Goal: Transaction & Acquisition: Download file/media

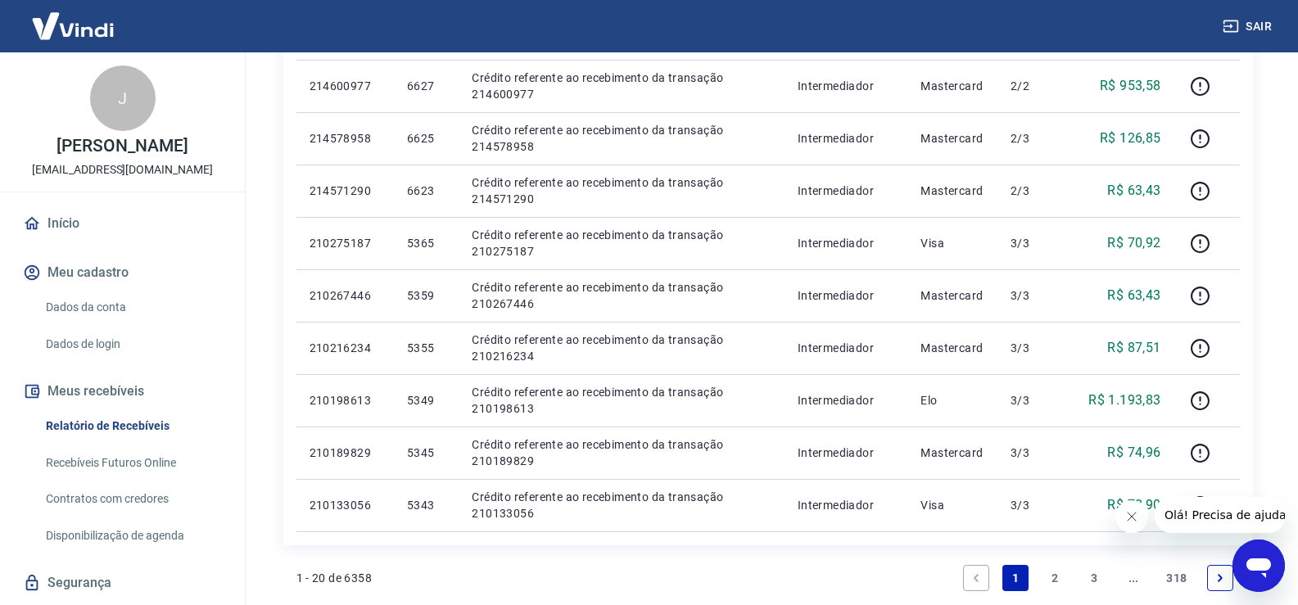
scroll to position [1100, 0]
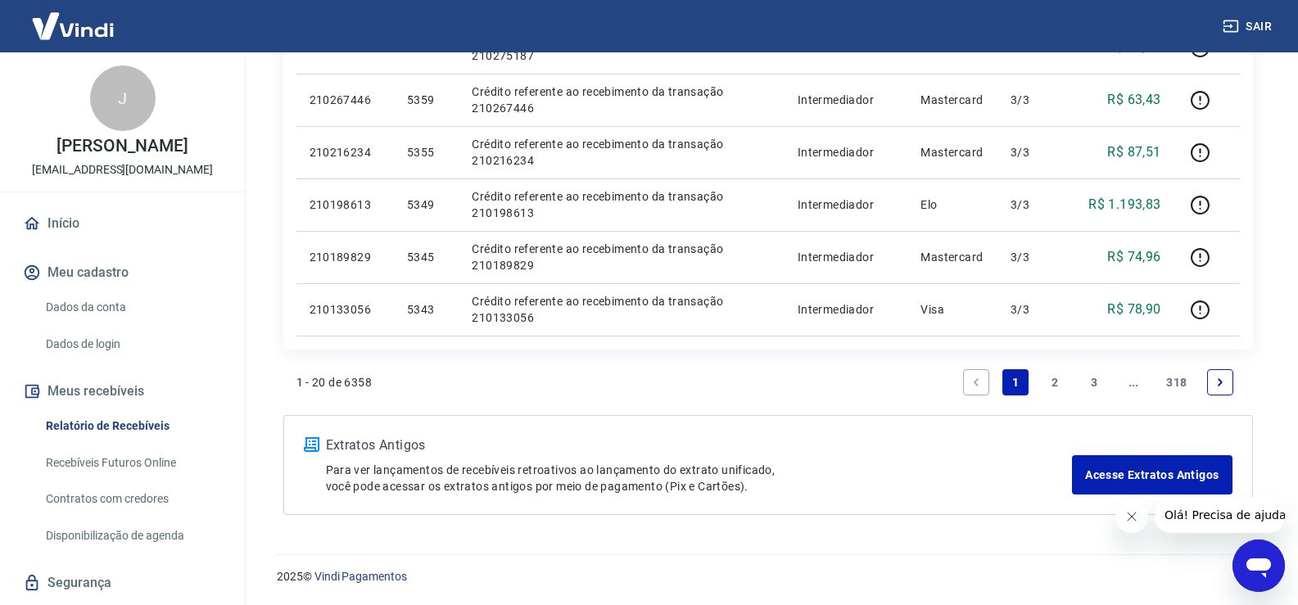
click at [1050, 381] on link "2" at bounding box center [1055, 382] width 26 height 26
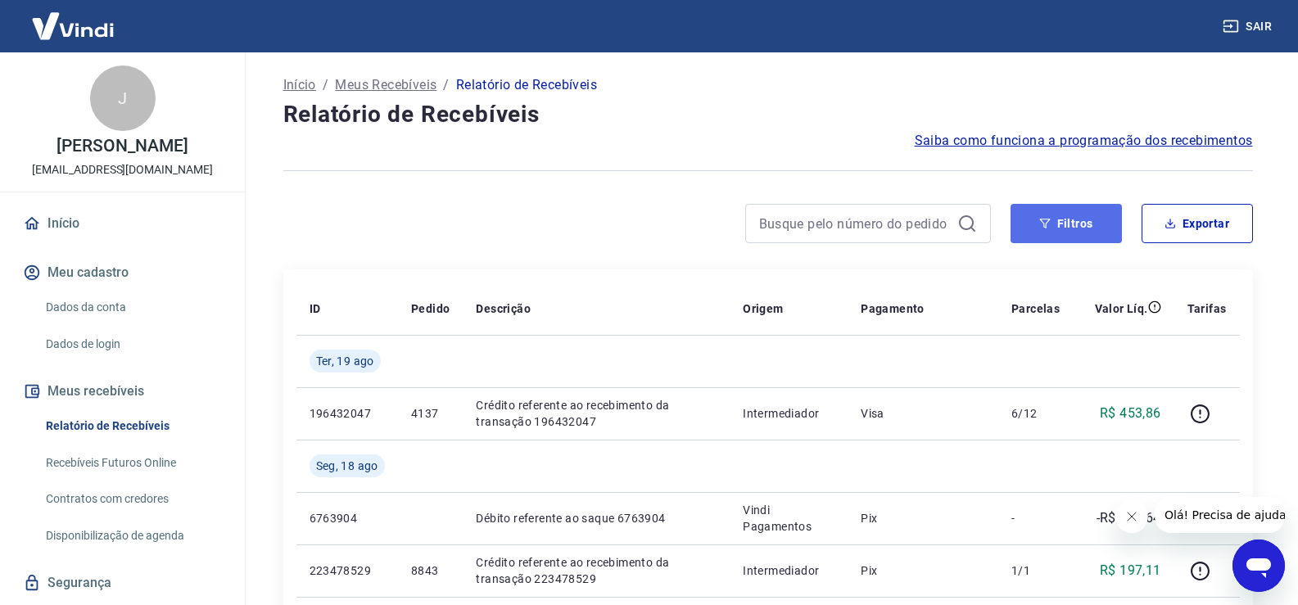
click at [1071, 230] on button "Filtros" at bounding box center [1066, 223] width 111 height 39
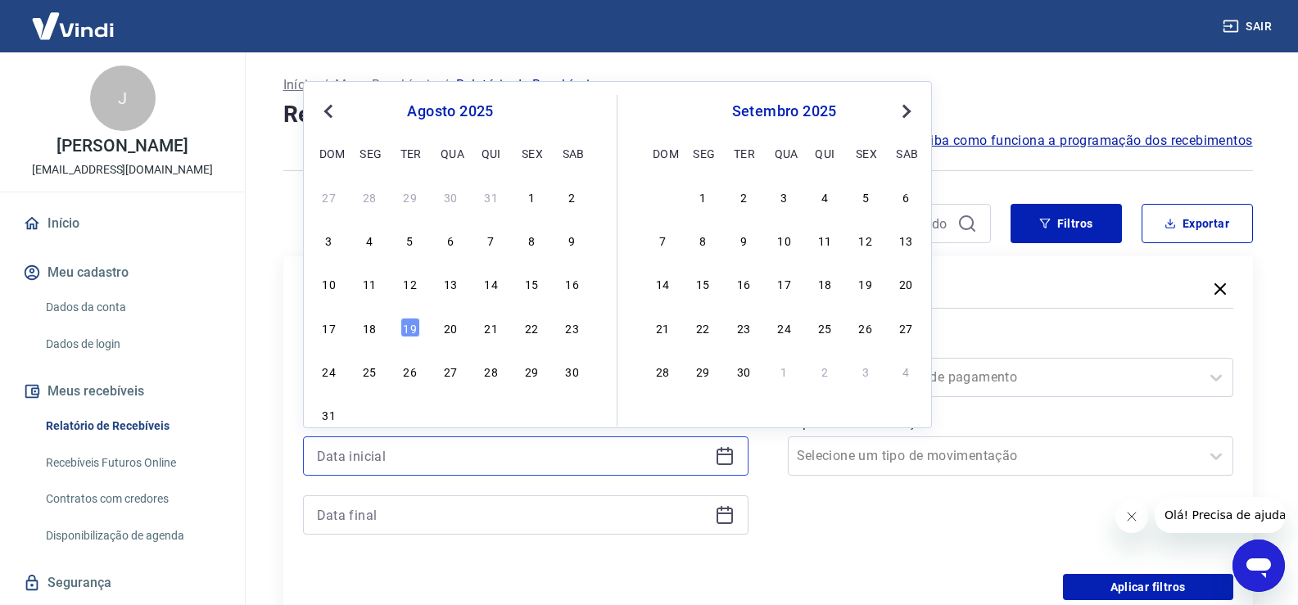
click at [384, 450] on input at bounding box center [513, 456] width 392 height 25
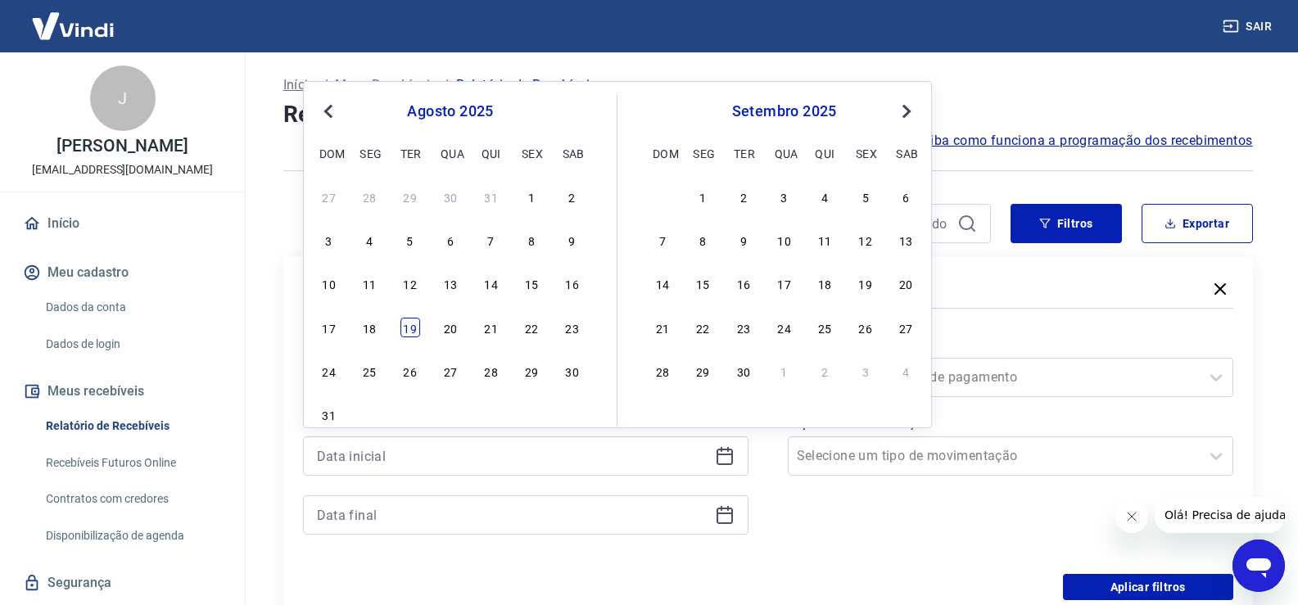
click at [410, 327] on div "19" at bounding box center [411, 328] width 20 height 20
type input "19/08/2025"
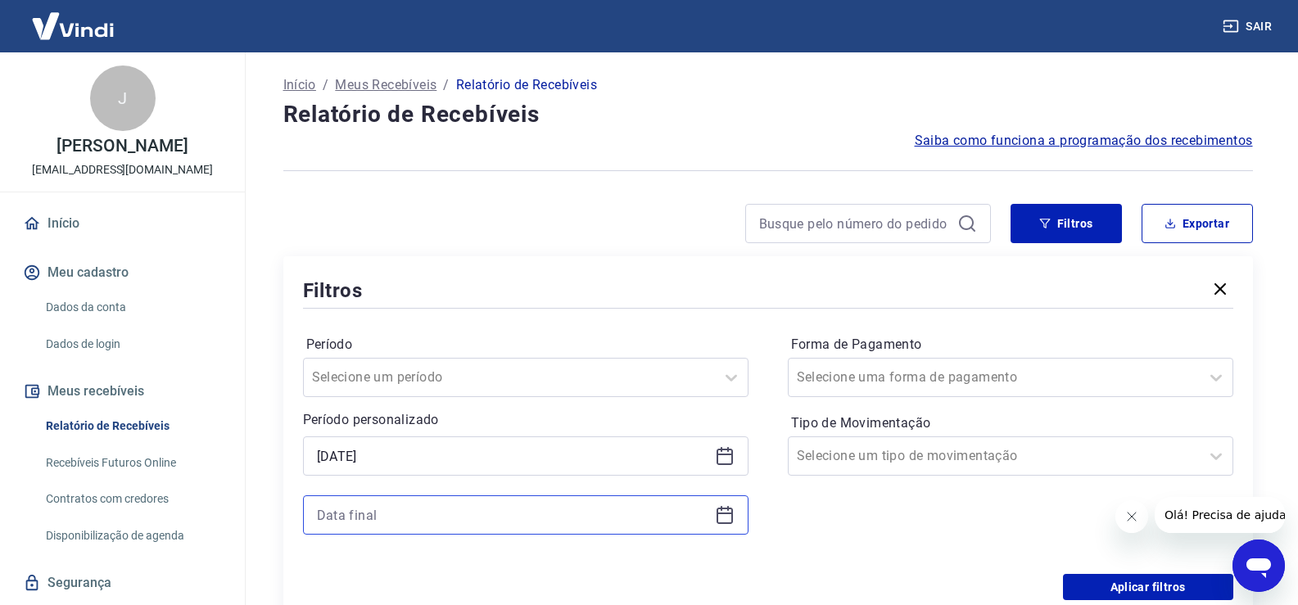
click at [377, 508] on input at bounding box center [513, 515] width 392 height 25
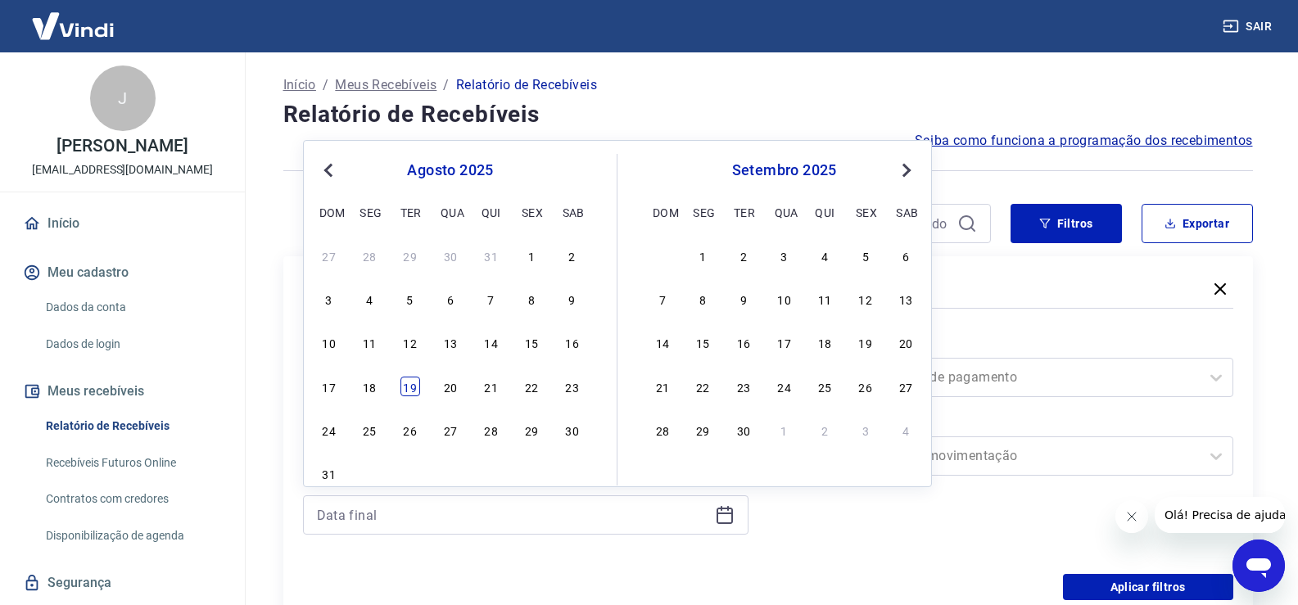
click at [414, 381] on div "19" at bounding box center [411, 387] width 20 height 20
type input "19/08/2025"
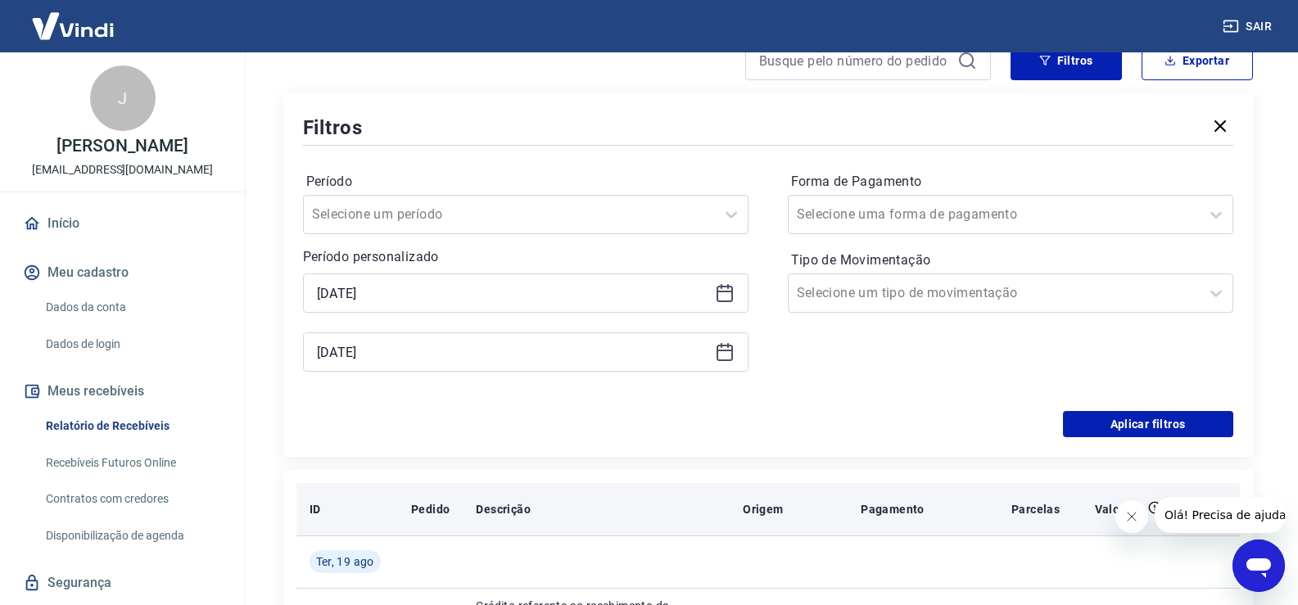
scroll to position [164, 0]
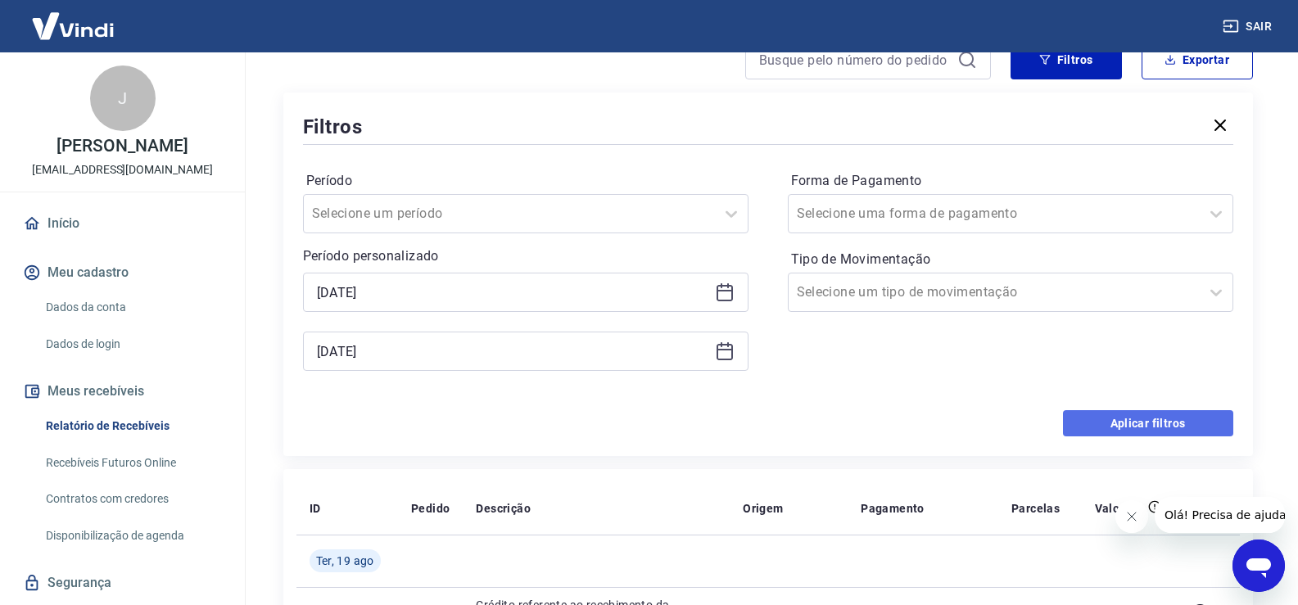
click at [1142, 422] on button "Aplicar filtros" at bounding box center [1148, 423] width 170 height 26
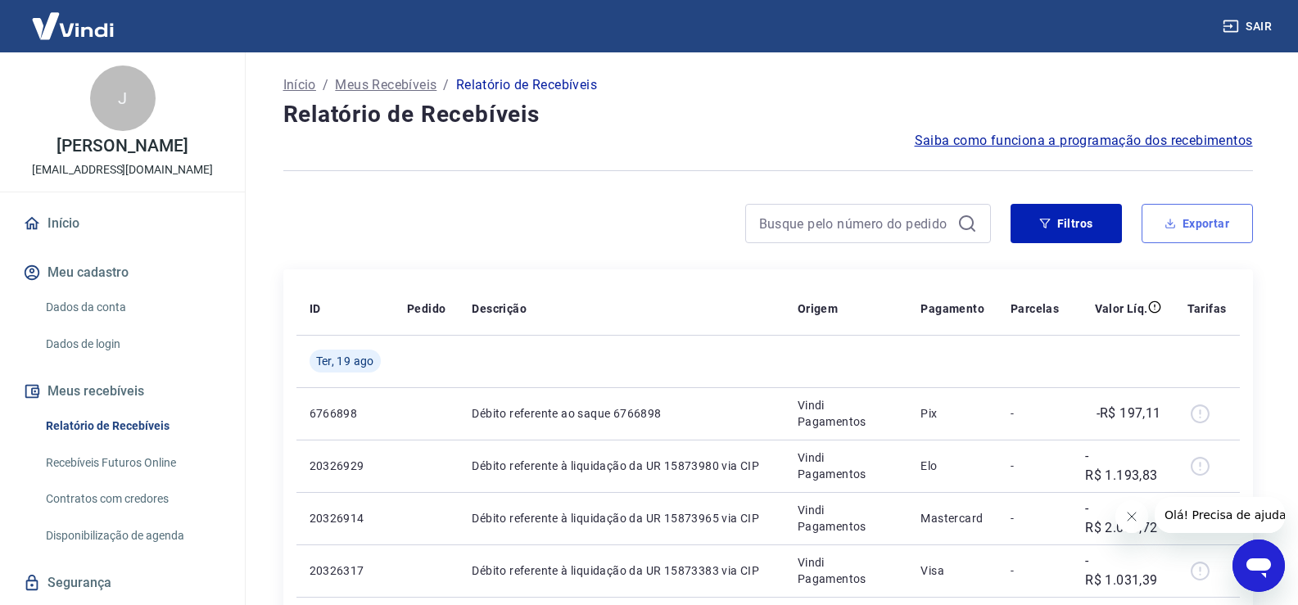
click at [1197, 220] on button "Exportar" at bounding box center [1197, 223] width 111 height 39
type input "19/08/2025"
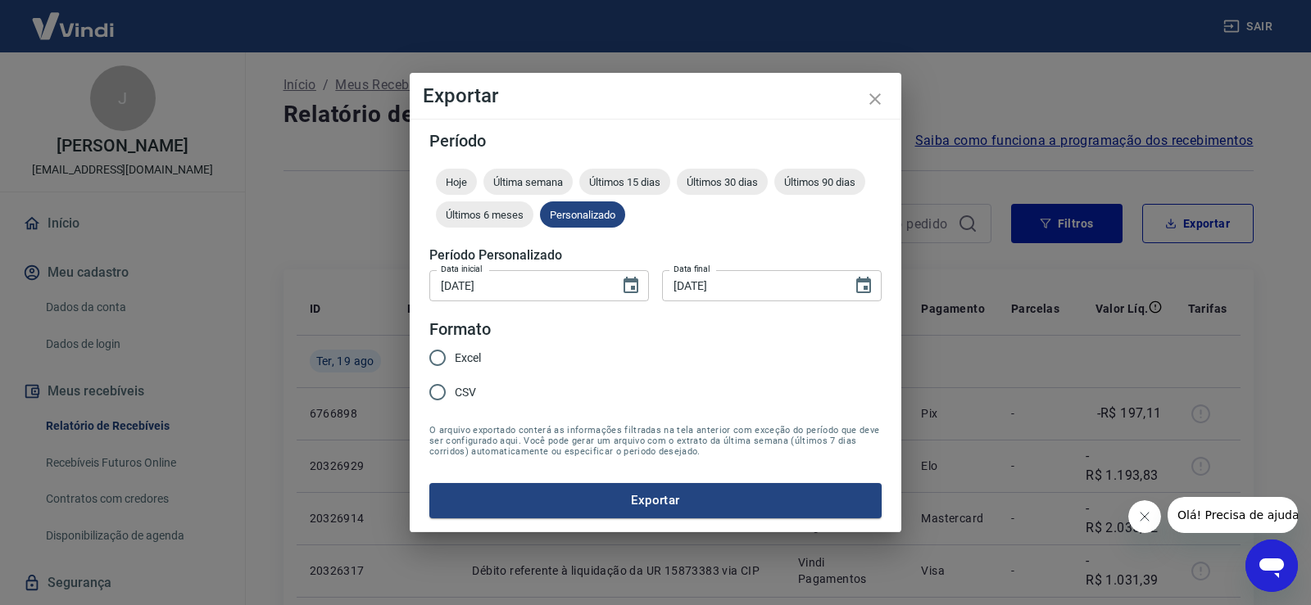
click at [472, 360] on span "Excel" at bounding box center [468, 358] width 26 height 17
click at [455, 360] on input "Excel" at bounding box center [437, 358] width 34 height 34
radio input "true"
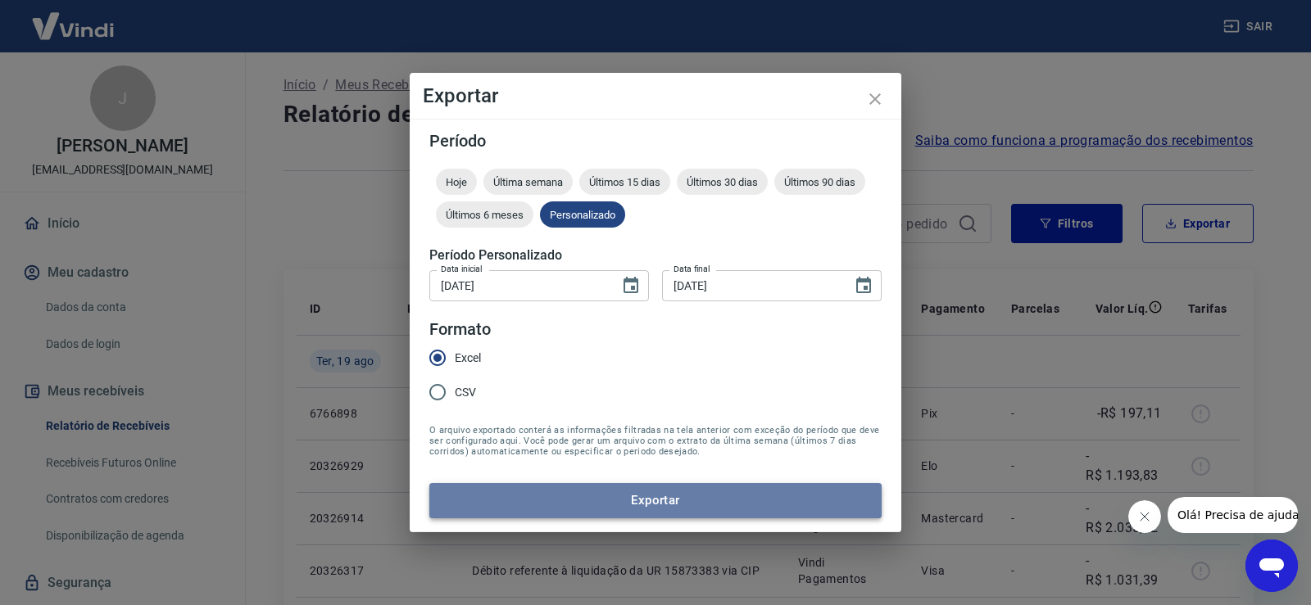
click at [659, 494] on button "Exportar" at bounding box center [655, 500] width 452 height 34
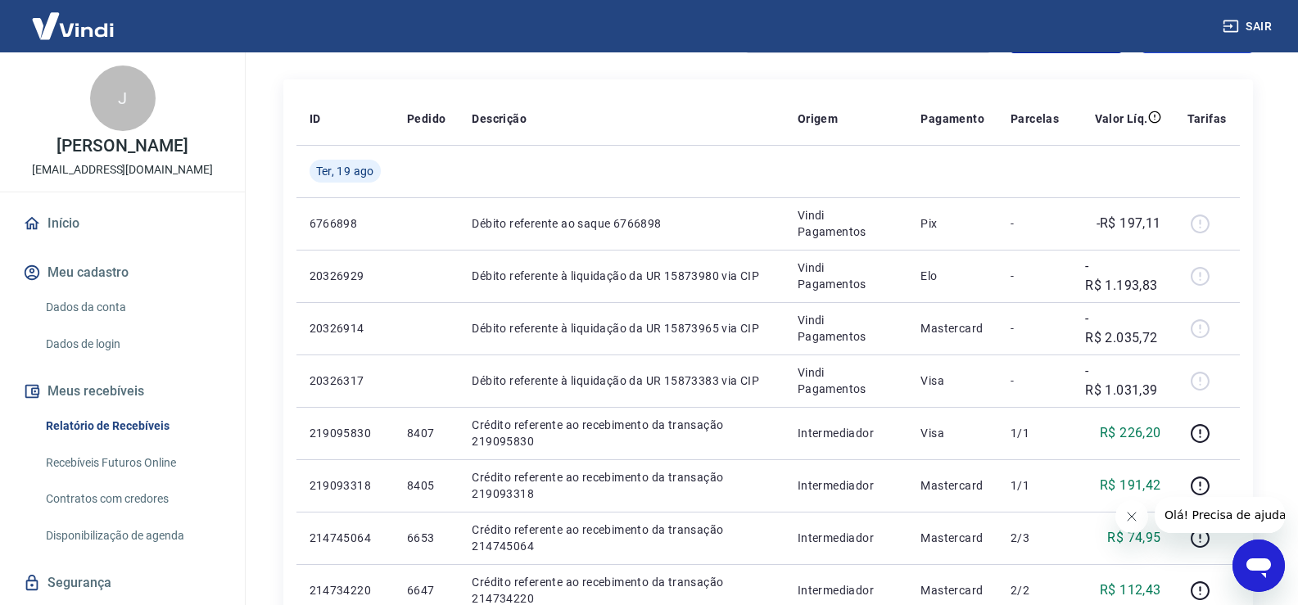
scroll to position [35, 0]
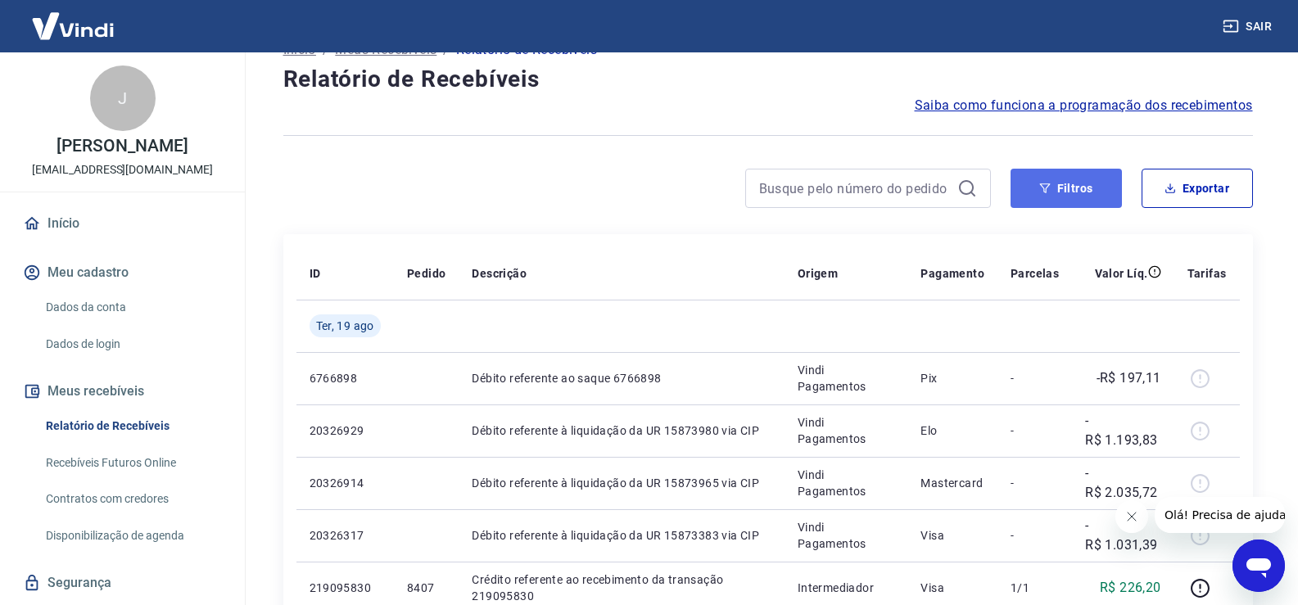
click at [1066, 184] on button "Filtros" at bounding box center [1066, 188] width 111 height 39
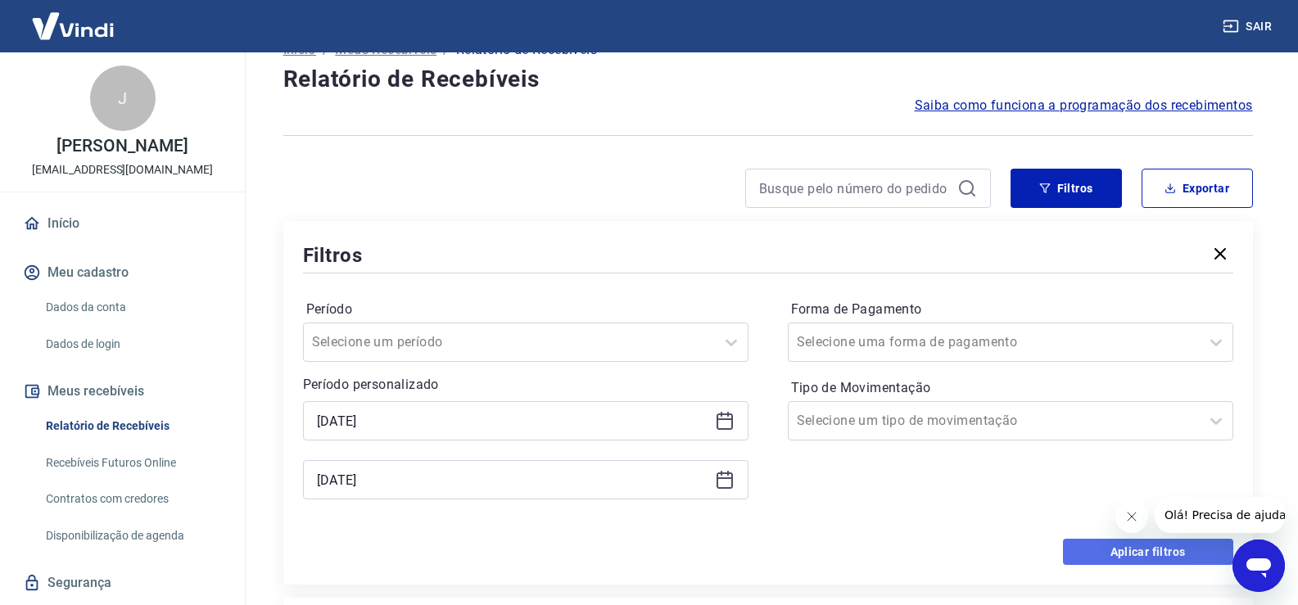
drag, startPoint x: 1115, startPoint y: 553, endPoint x: 871, endPoint y: 452, distance: 264.1
click at [1115, 552] on button "Aplicar filtros" at bounding box center [1148, 552] width 170 height 26
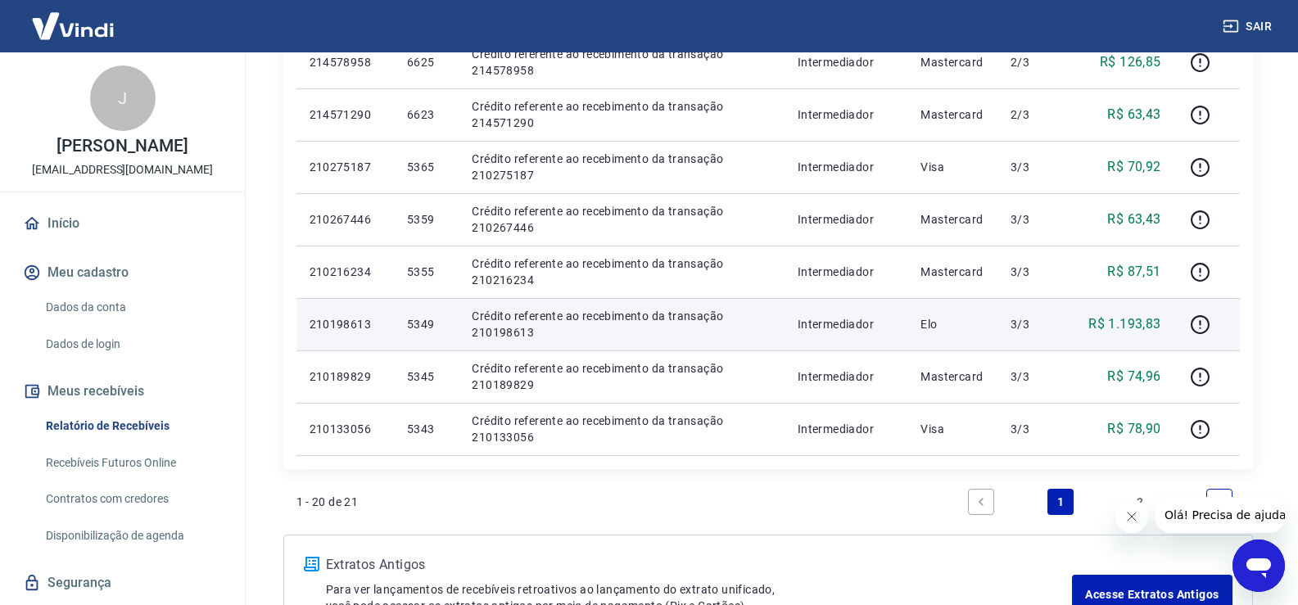
scroll to position [1100, 0]
